Goal: Go to known website: Access a specific website the user already knows

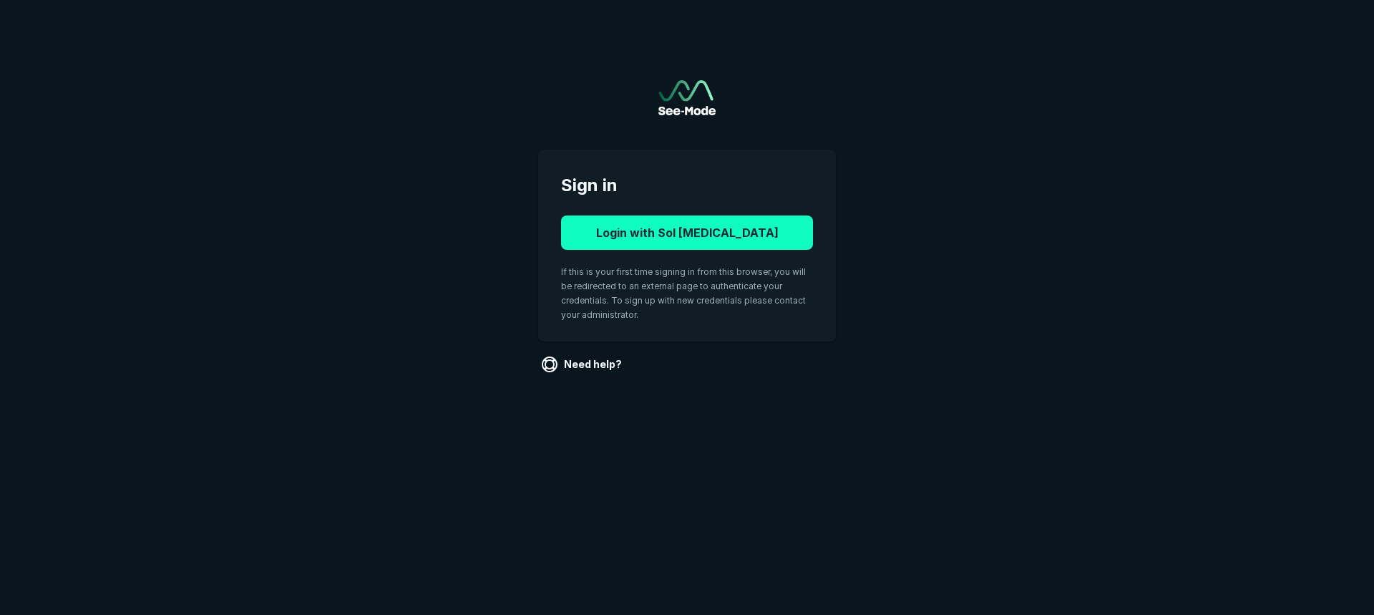
click at [676, 242] on button "Login with Sol [MEDICAL_DATA]" at bounding box center [687, 232] width 252 height 34
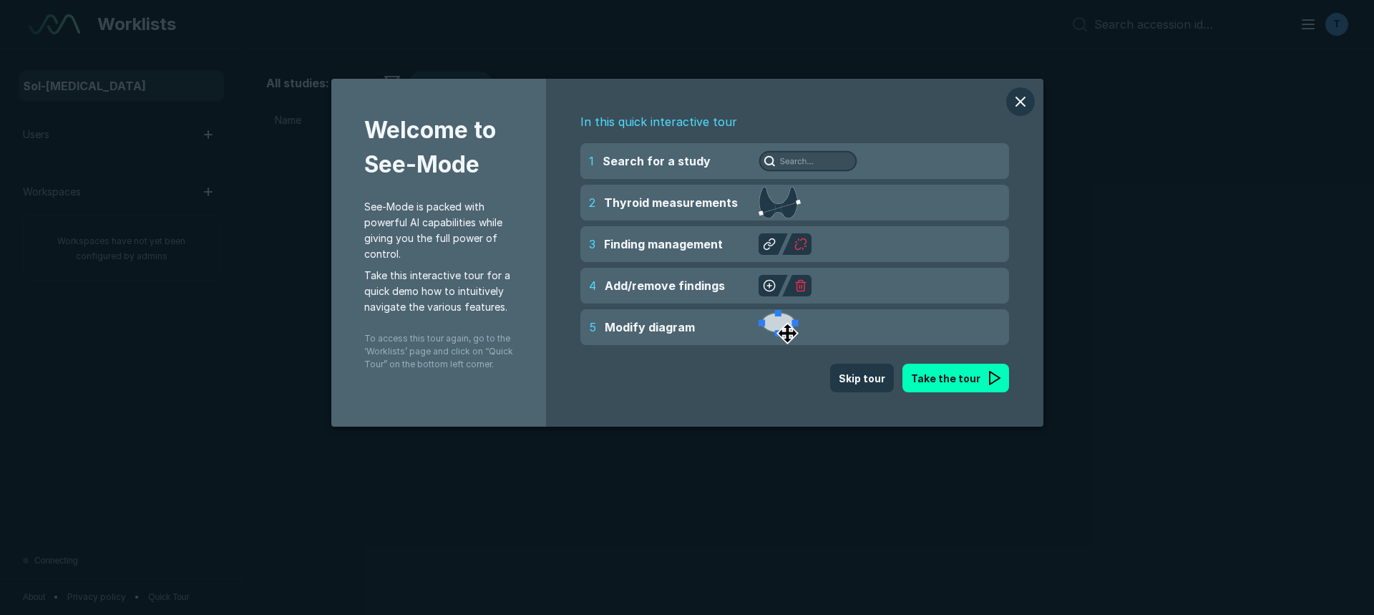
scroll to position [4127, 6699]
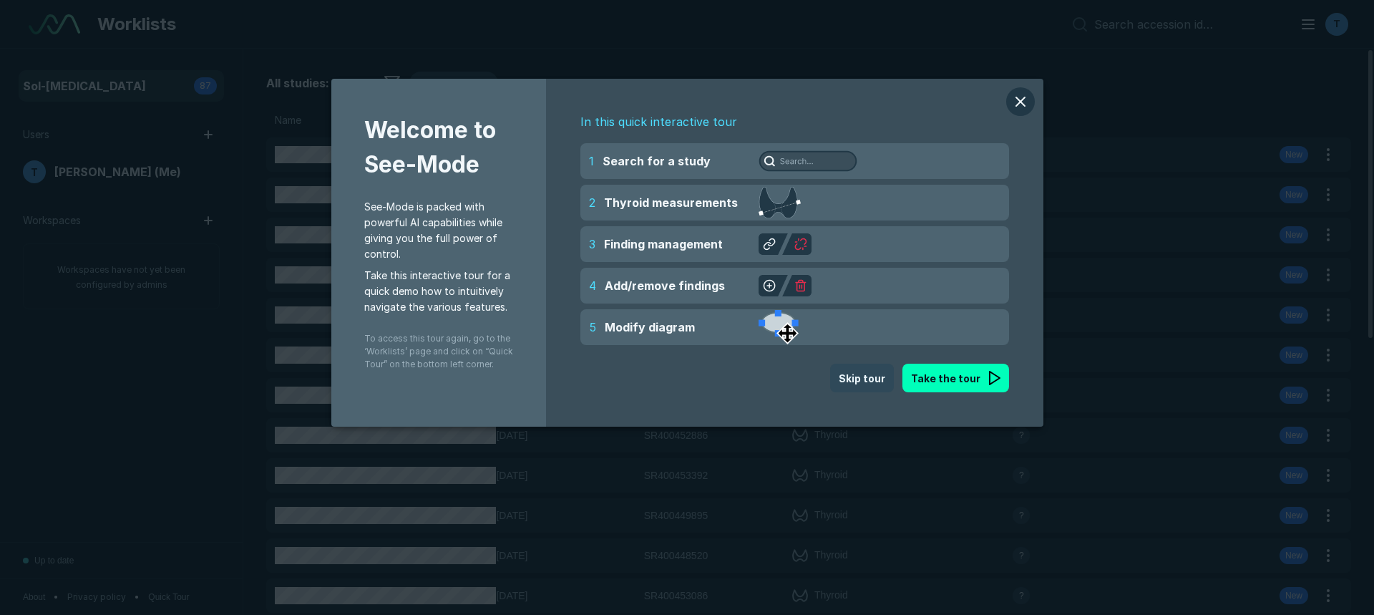
click at [870, 385] on button "Skip tour" at bounding box center [862, 378] width 64 height 29
